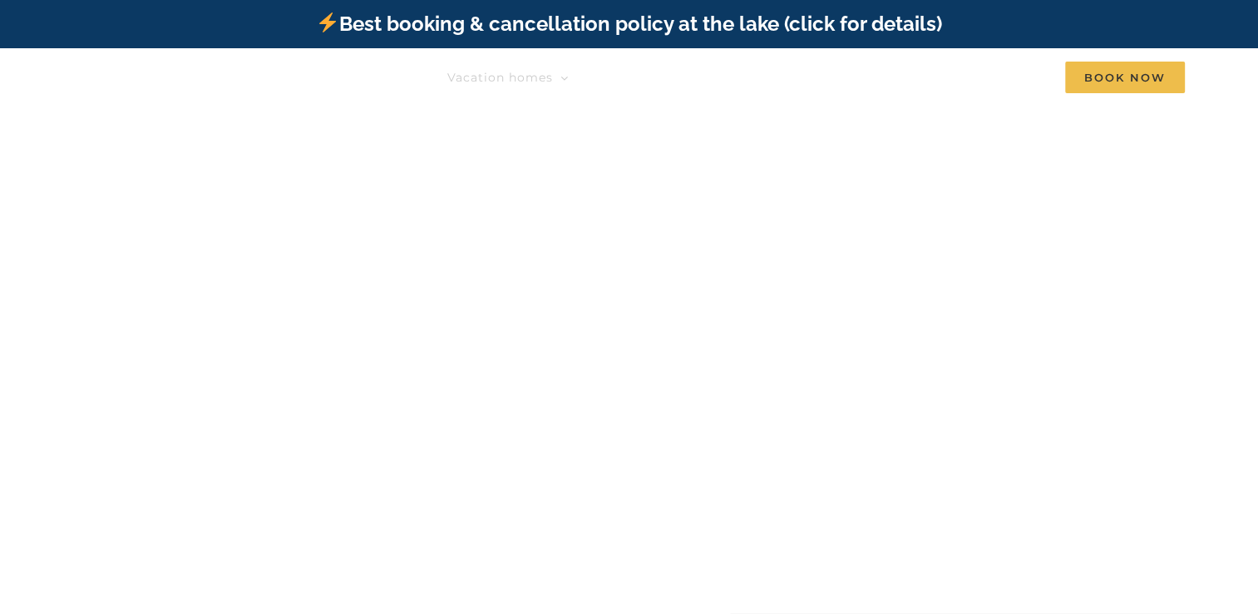
scroll to position [536, 0]
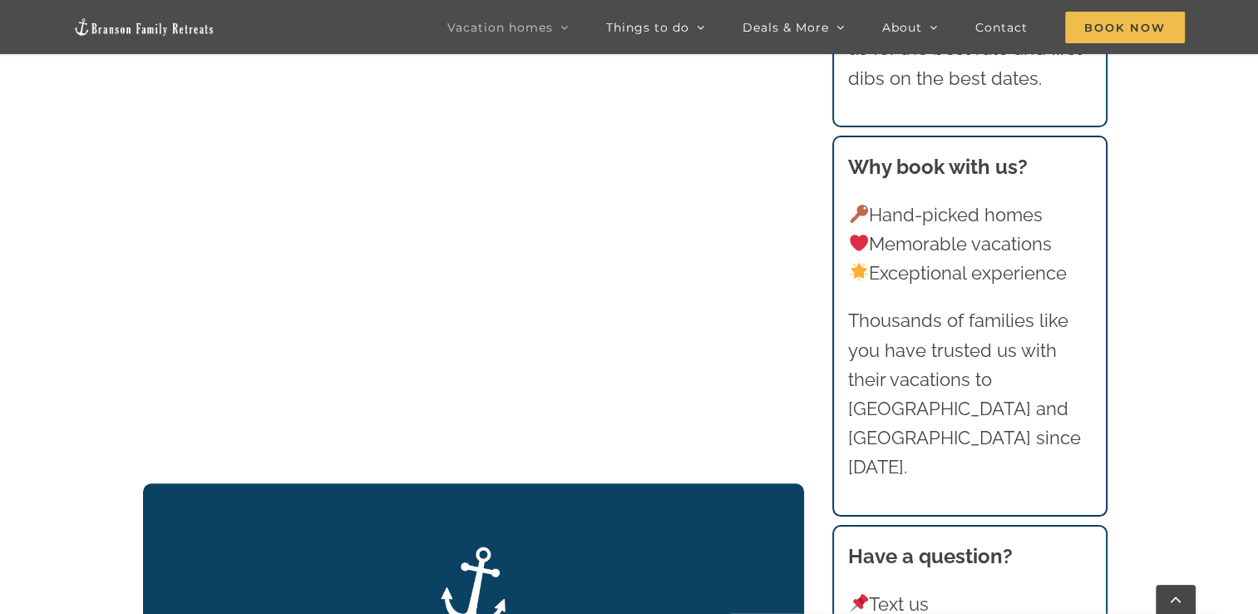
scroll to position [1634, 0]
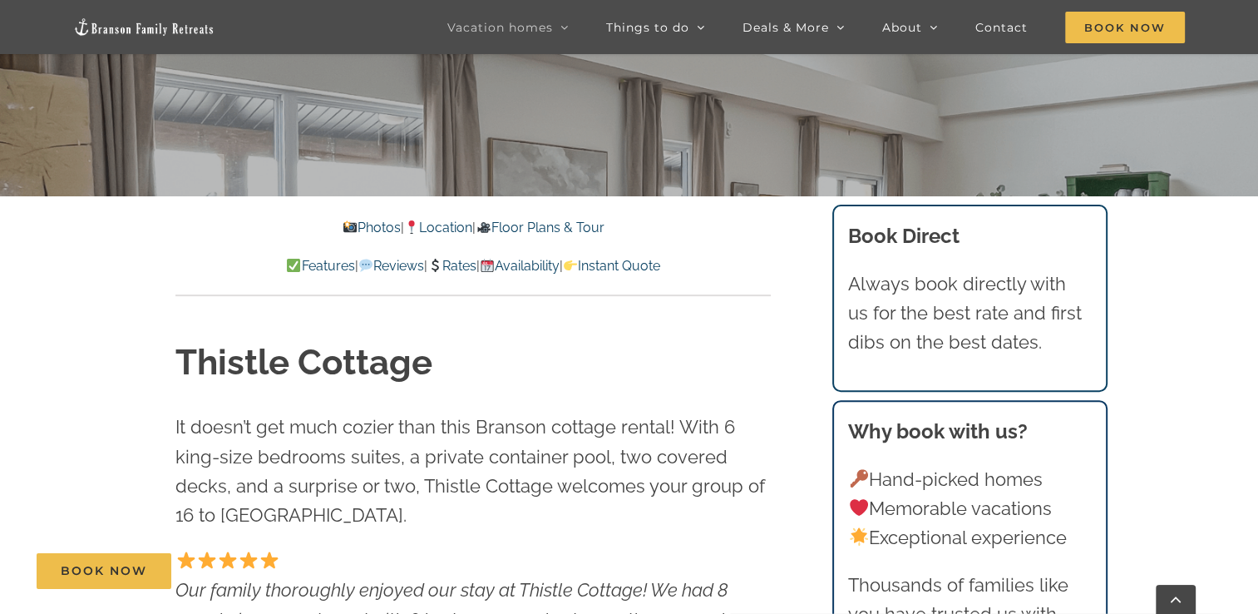
scroll to position [599, 0]
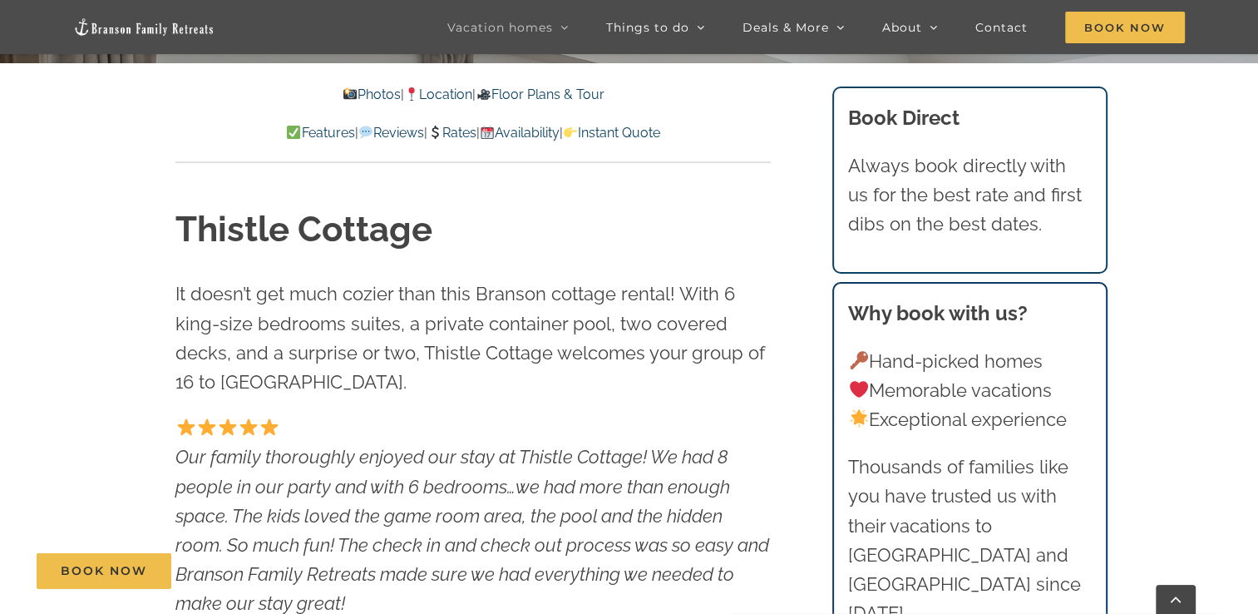
click at [533, 136] on link "Availability" at bounding box center [520, 133] width 80 height 16
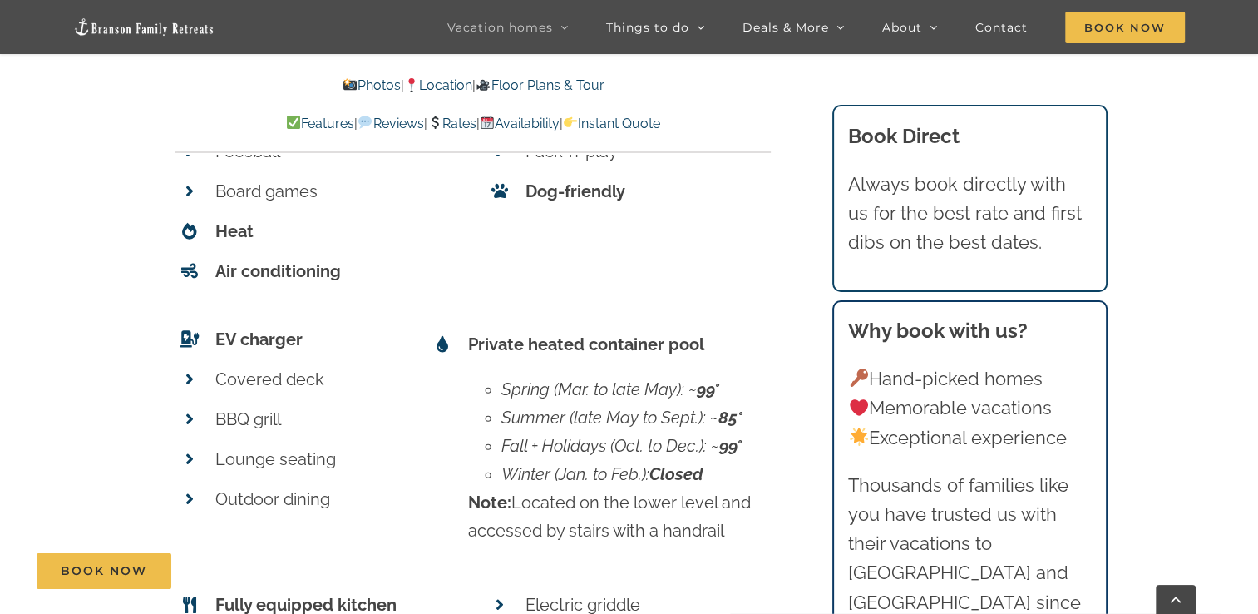
scroll to position [7397, 0]
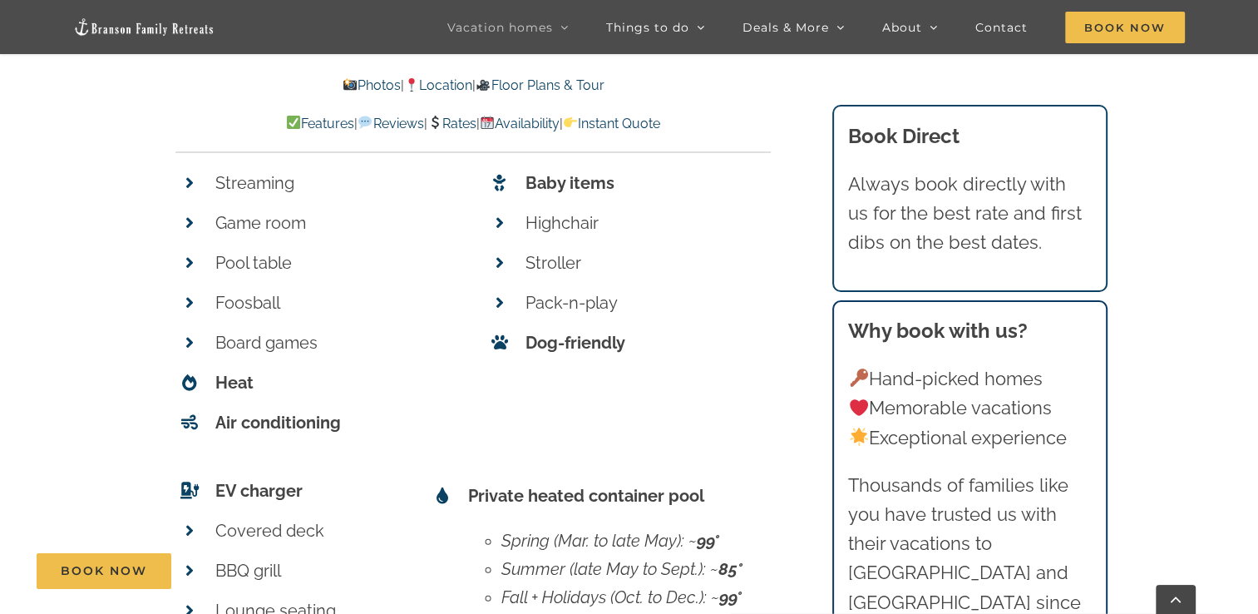
click at [449, 121] on link "Rates" at bounding box center [451, 124] width 49 height 16
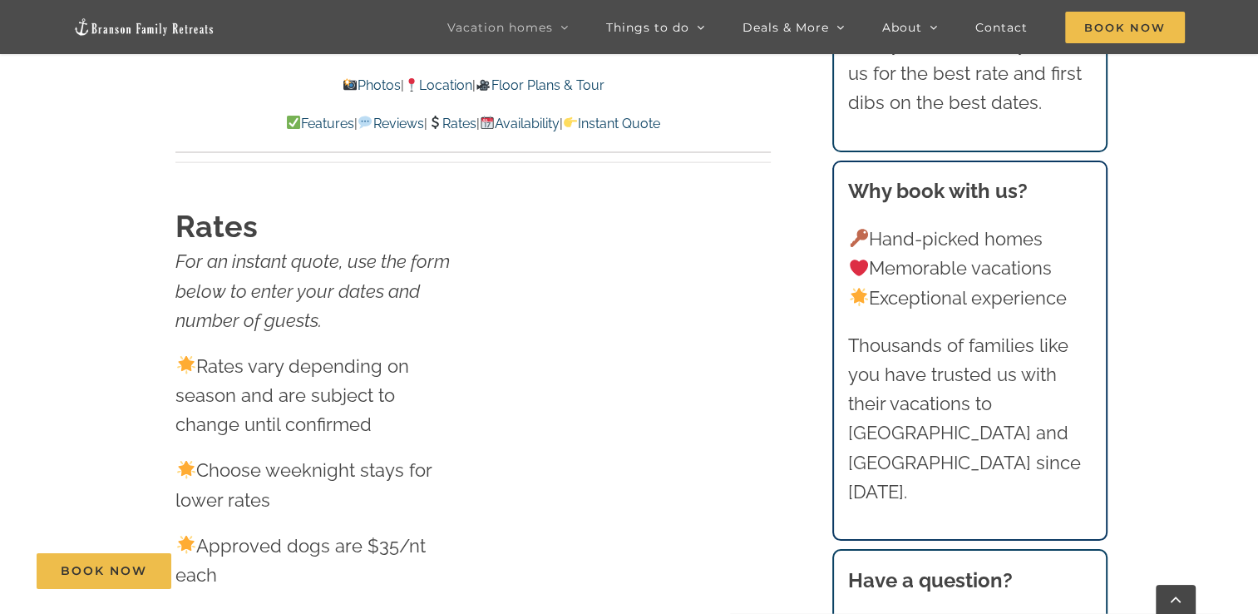
scroll to position [9958, 0]
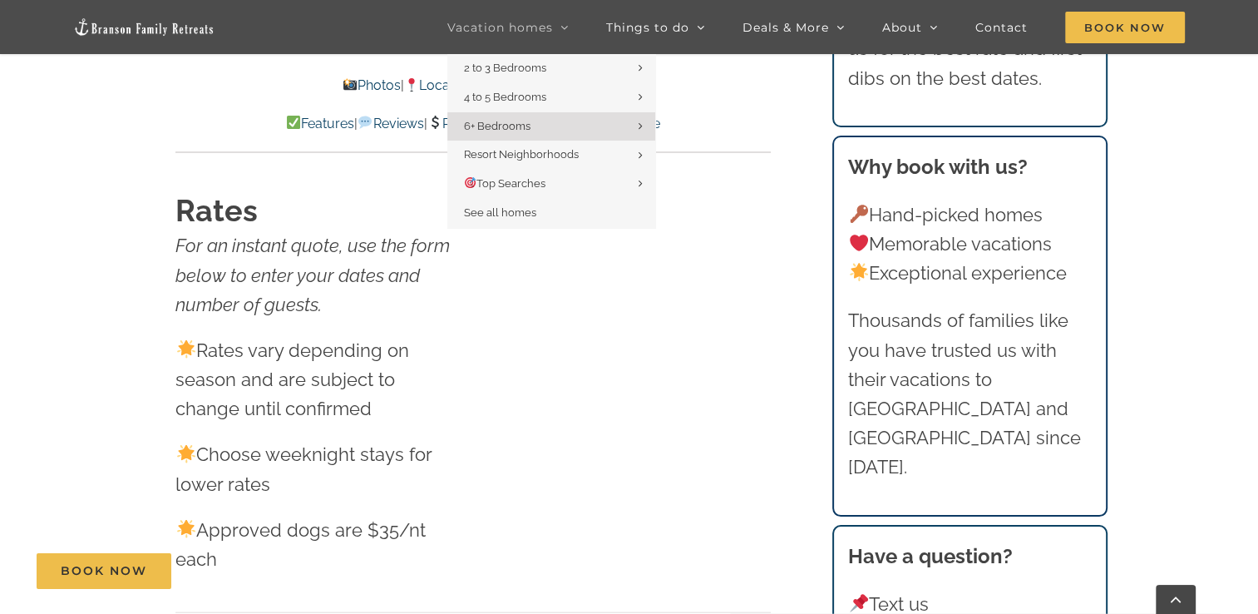
click at [546, 31] on span "Vacation homes" at bounding box center [500, 28] width 106 height 12
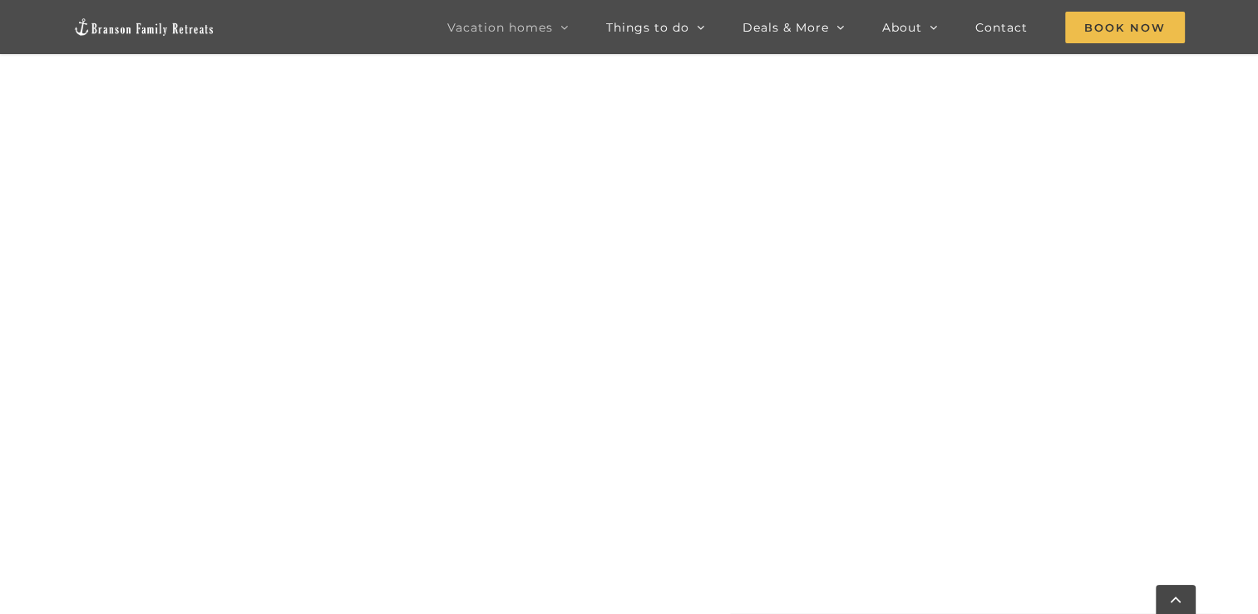
scroll to position [1730, 0]
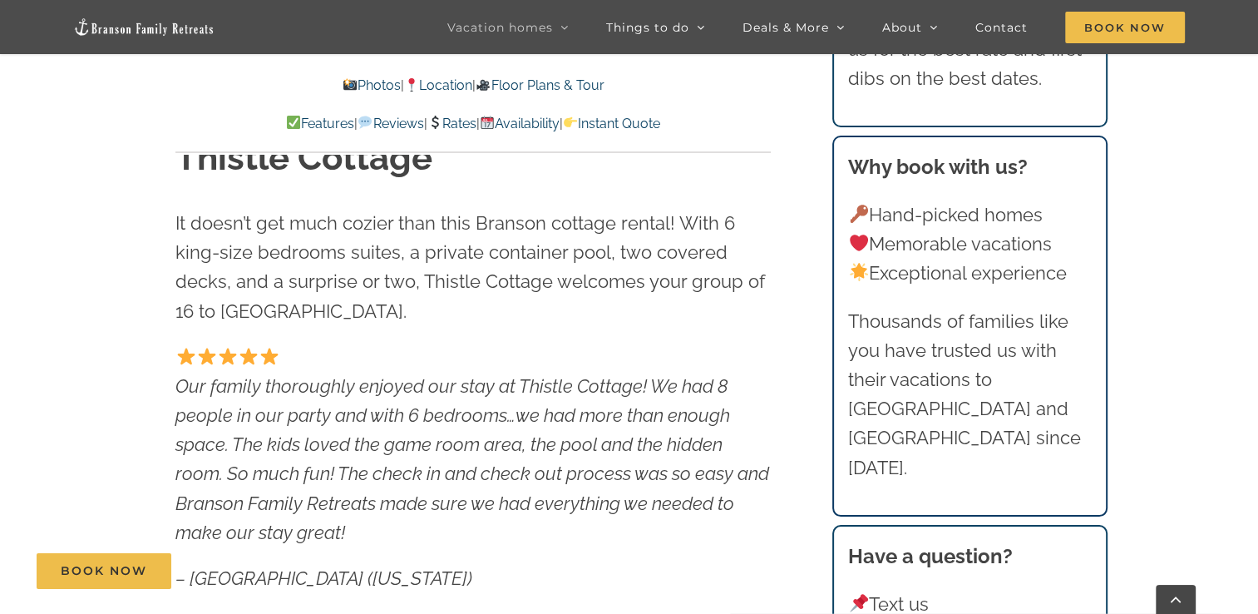
scroll to position [1207, 0]
